Goal: Task Accomplishment & Management: Manage account settings

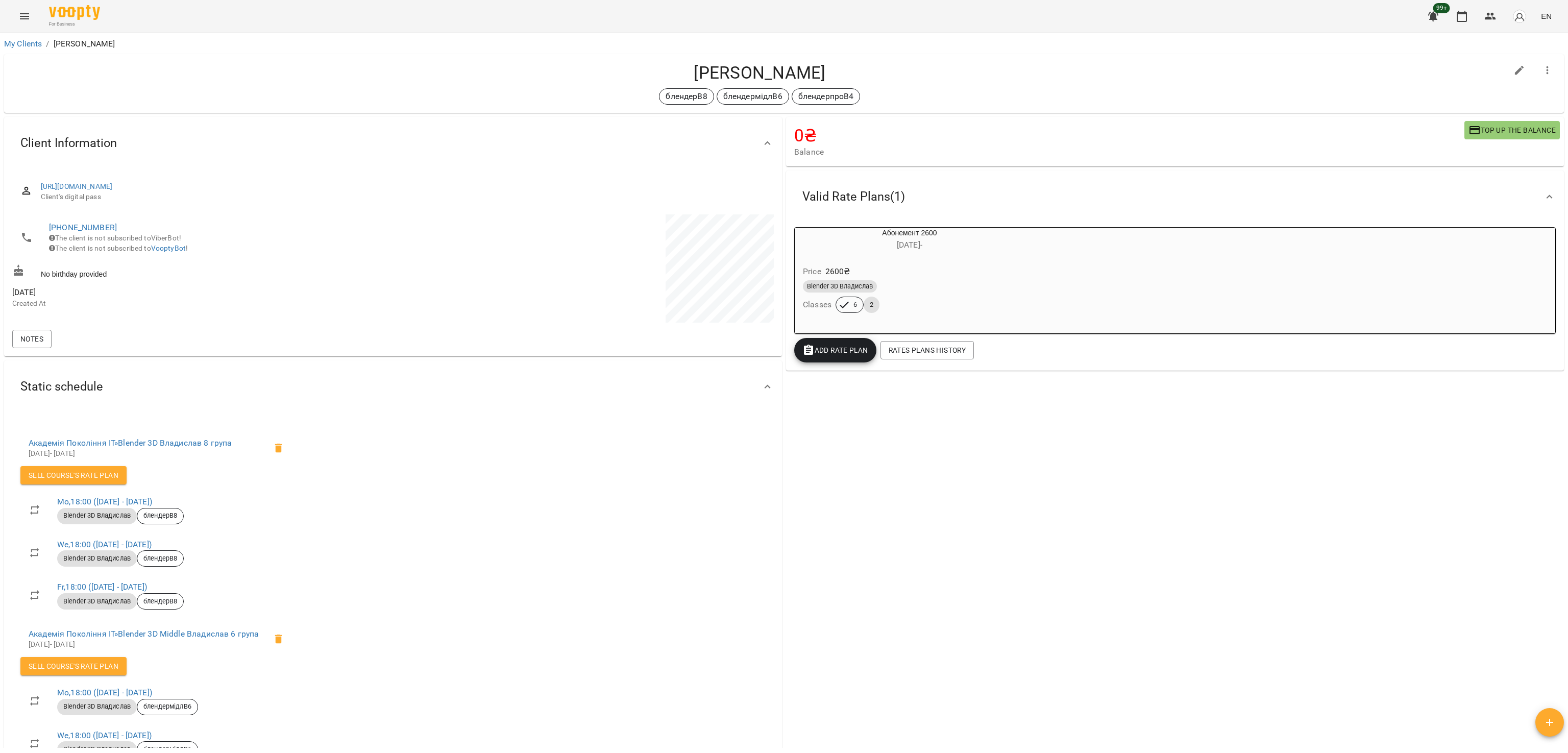
scroll to position [272, 0]
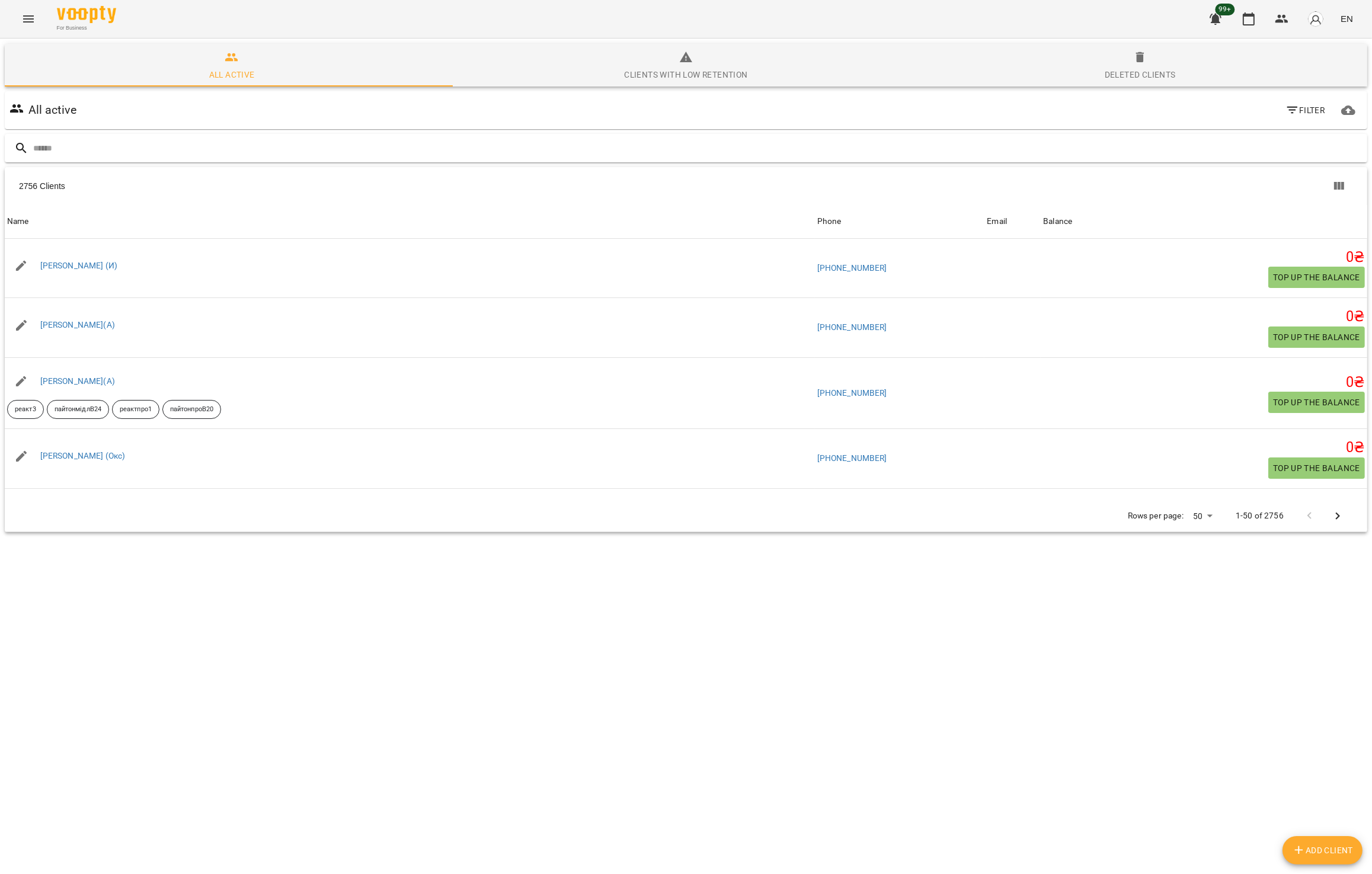
click at [282, 148] on input "text" at bounding box center [698, 148] width 1330 height 19
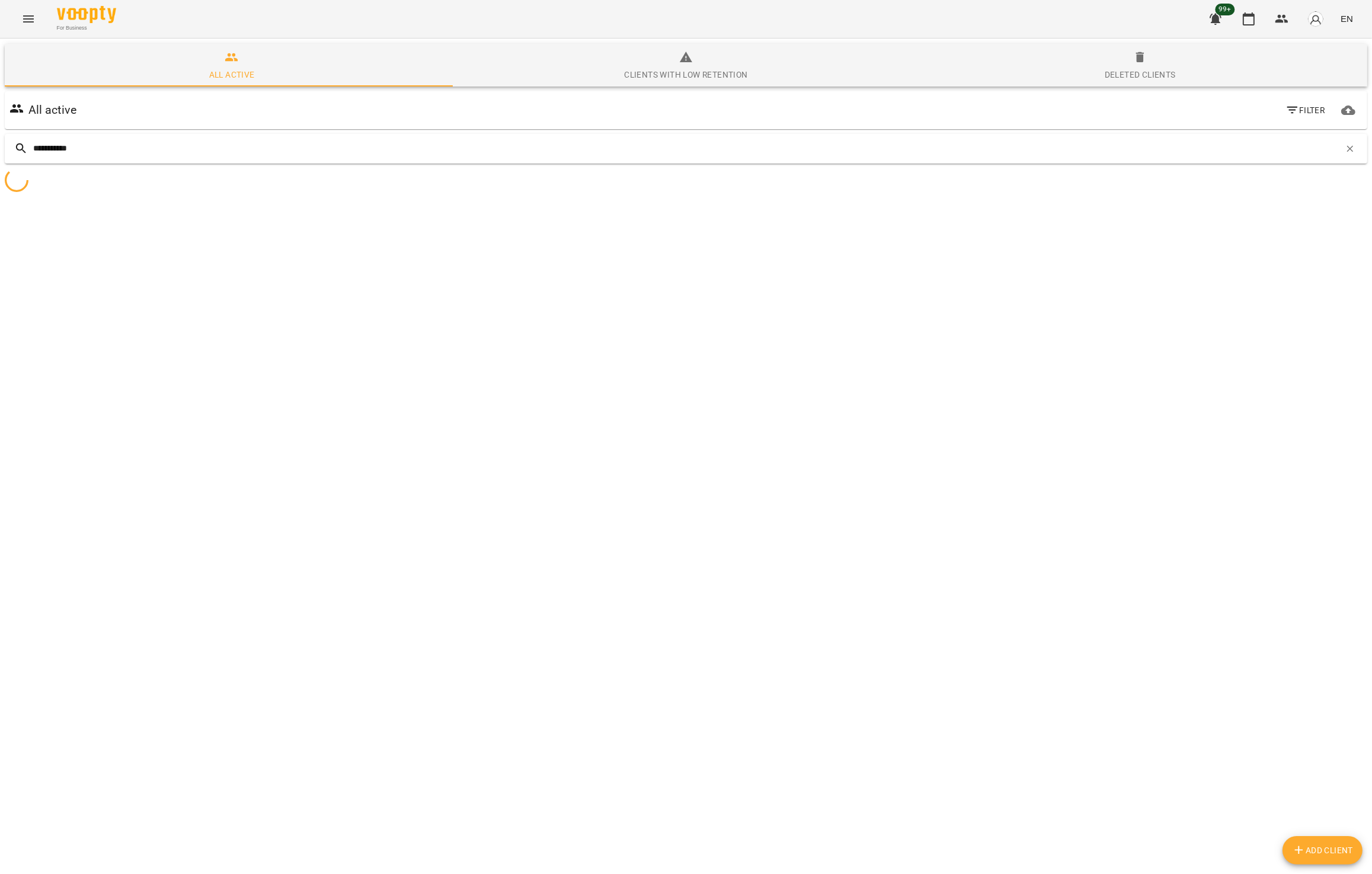
type input "**********"
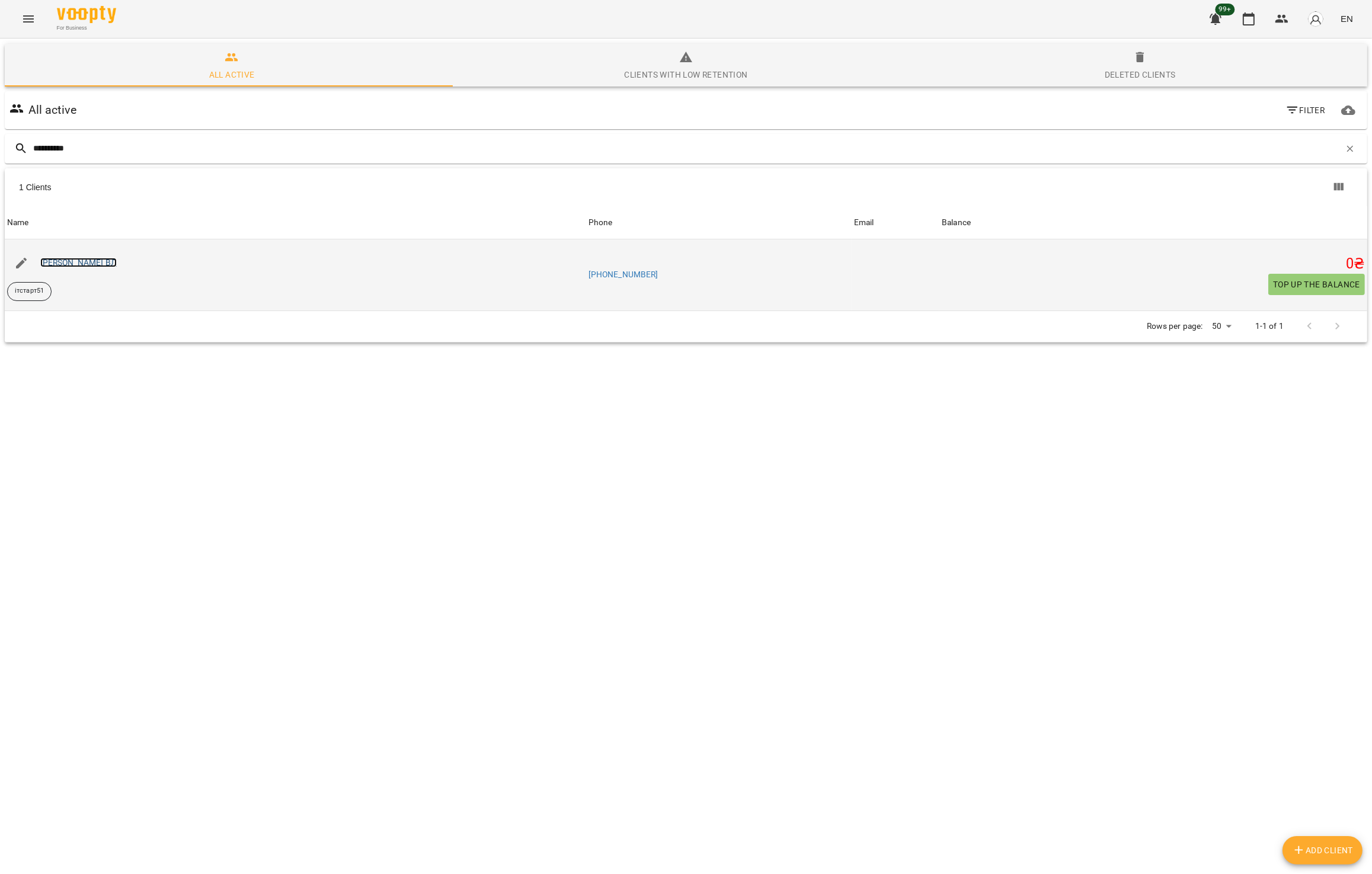
click at [70, 265] on link "Марк Колесніков ВЛ" at bounding box center [78, 262] width 77 height 9
